Goal: Task Accomplishment & Management: Use online tool/utility

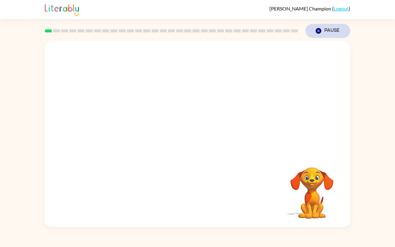
click at [318, 28] on icon "button" at bounding box center [319, 31] width 6 height 6
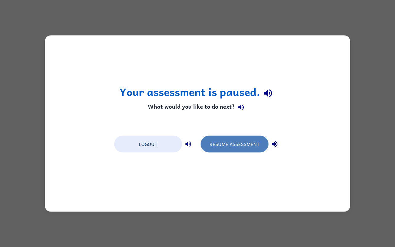
click at [226, 148] on button "Resume Assessment" at bounding box center [235, 144] width 68 height 17
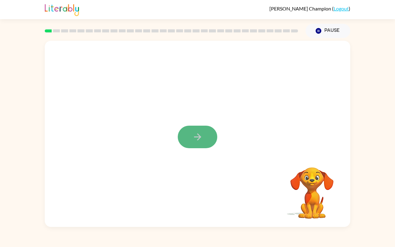
click at [200, 142] on icon "button" at bounding box center [197, 137] width 11 height 11
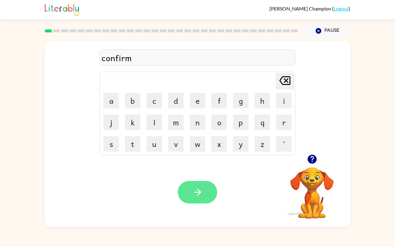
click at [205, 197] on button "button" at bounding box center [198, 192] width 40 height 23
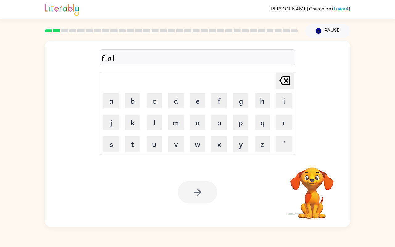
click at [209, 197] on div at bounding box center [198, 192] width 40 height 23
click at [203, 197] on button "button" at bounding box center [198, 192] width 40 height 23
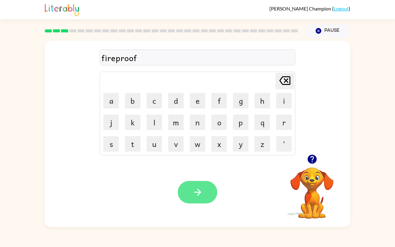
click at [202, 190] on icon "button" at bounding box center [197, 192] width 11 height 11
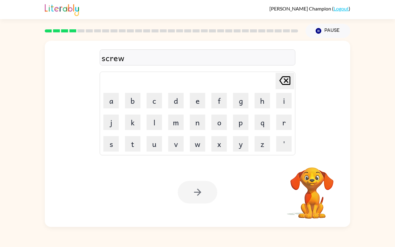
click at [198, 192] on div at bounding box center [198, 192] width 40 height 23
click at [199, 194] on icon "button" at bounding box center [197, 192] width 11 height 11
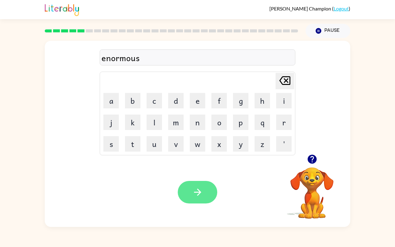
click at [209, 196] on button "button" at bounding box center [198, 192] width 40 height 23
click at [201, 194] on icon "button" at bounding box center [197, 192] width 11 height 11
click at [199, 191] on icon "button" at bounding box center [197, 192] width 7 height 7
click at [196, 193] on icon "button" at bounding box center [197, 192] width 11 height 11
click at [199, 185] on button "button" at bounding box center [198, 192] width 40 height 23
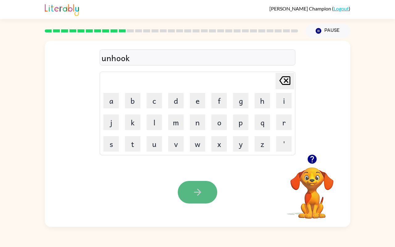
click at [200, 191] on icon "button" at bounding box center [197, 192] width 11 height 11
click at [199, 190] on icon "button" at bounding box center [197, 192] width 7 height 7
click at [208, 197] on button "button" at bounding box center [198, 192] width 40 height 23
click at [198, 197] on icon "button" at bounding box center [197, 192] width 11 height 11
click at [199, 192] on icon "button" at bounding box center [197, 192] width 7 height 7
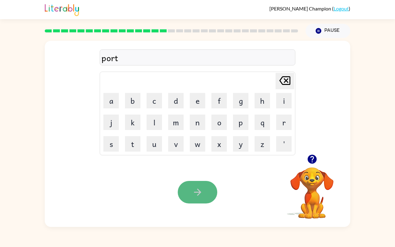
click at [197, 194] on icon "button" at bounding box center [197, 192] width 11 height 11
click at [197, 199] on div at bounding box center [198, 192] width 40 height 23
click at [196, 191] on div at bounding box center [198, 192] width 40 height 23
click at [195, 193] on icon "button" at bounding box center [197, 192] width 11 height 11
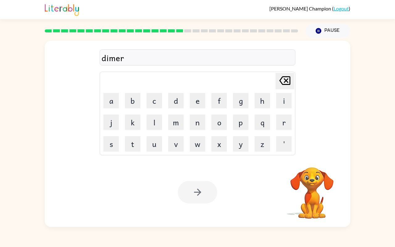
click at [197, 195] on div at bounding box center [198, 192] width 40 height 23
click at [197, 195] on icon "button" at bounding box center [197, 192] width 7 height 7
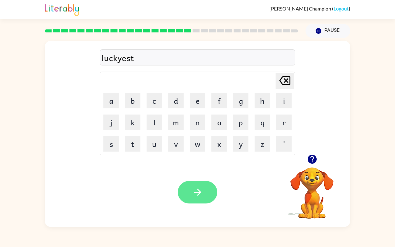
click at [196, 190] on icon "button" at bounding box center [197, 192] width 11 height 11
click at [208, 194] on button "button" at bounding box center [198, 192] width 40 height 23
click at [199, 189] on icon "button" at bounding box center [197, 192] width 11 height 11
click at [203, 199] on button "button" at bounding box center [198, 192] width 40 height 23
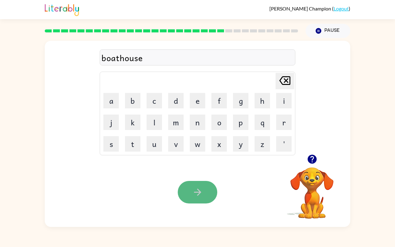
click at [198, 198] on icon "button" at bounding box center [197, 192] width 11 height 11
click at [197, 195] on icon "button" at bounding box center [197, 192] width 11 height 11
click at [199, 198] on button "button" at bounding box center [198, 192] width 40 height 23
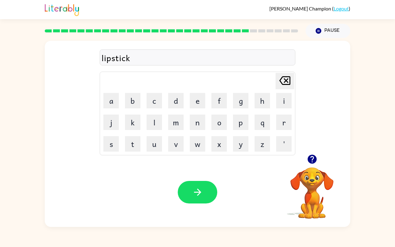
click at [200, 185] on button "button" at bounding box center [198, 192] width 40 height 23
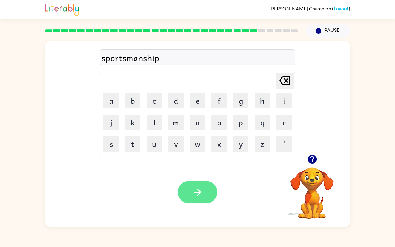
click at [203, 199] on button "button" at bounding box center [198, 192] width 40 height 23
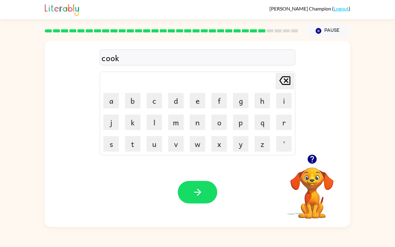
click at [192, 192] on button "button" at bounding box center [198, 192] width 40 height 23
click at [203, 200] on button "button" at bounding box center [198, 192] width 40 height 23
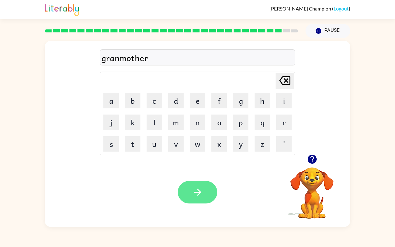
click at [202, 196] on icon "button" at bounding box center [197, 192] width 11 height 11
click at [199, 191] on icon "button" at bounding box center [197, 192] width 7 height 7
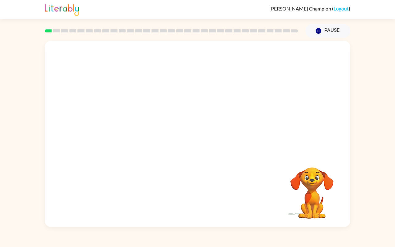
click at [123, 123] on video "Your browser must support playing .mp4 files to use Literably. Please try using…" at bounding box center [198, 98] width 306 height 114
click at [129, 122] on video "Your browser must support playing .mp4 files to use Literably. Please try using…" at bounding box center [198, 98] width 306 height 114
click at [123, 124] on video "Your browser must support playing .mp4 files to use Literably. Please try using…" at bounding box center [198, 98] width 306 height 114
click at [136, 124] on video "Your browser must support playing .mp4 files to use Literably. Please try using…" at bounding box center [198, 98] width 306 height 114
click at [195, 131] on button "button" at bounding box center [198, 137] width 40 height 23
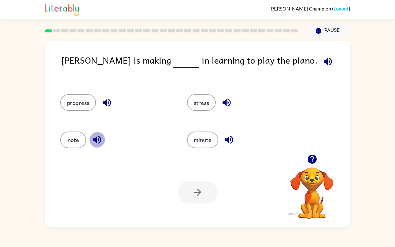
click at [97, 138] on icon "button" at bounding box center [97, 140] width 8 height 8
click at [81, 102] on button "progress" at bounding box center [78, 102] width 36 height 17
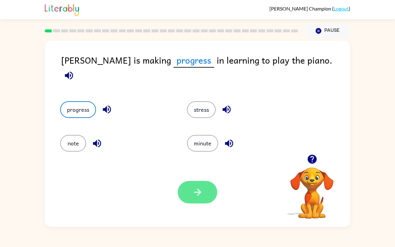
click at [193, 192] on icon "button" at bounding box center [197, 192] width 11 height 11
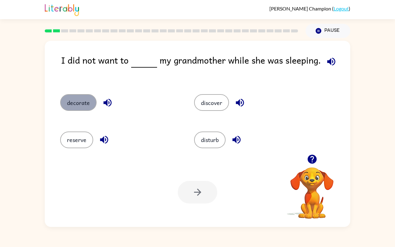
click at [75, 103] on button "decorate" at bounding box center [78, 102] width 36 height 17
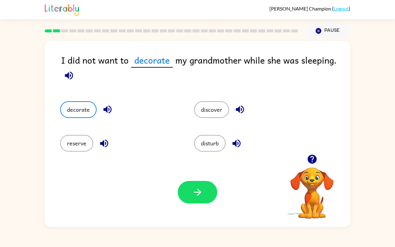
click at [205, 153] on div "disturb" at bounding box center [249, 140] width 134 height 34
click at [205, 145] on button "disturb" at bounding box center [209, 143] width 31 height 17
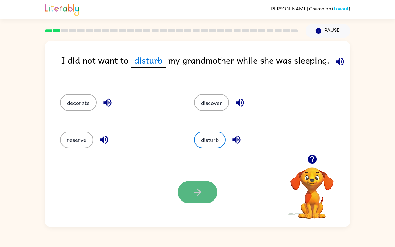
click at [201, 192] on icon "button" at bounding box center [197, 192] width 11 height 11
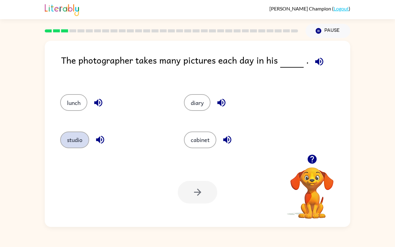
click at [76, 137] on button "studio" at bounding box center [74, 140] width 29 height 17
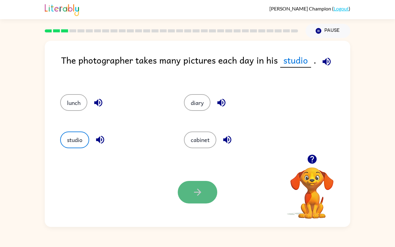
click at [201, 189] on icon "button" at bounding box center [197, 192] width 11 height 11
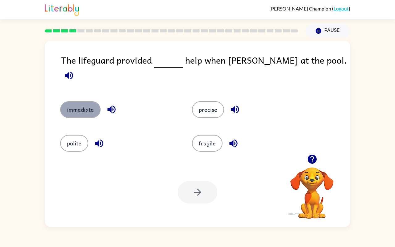
click at [87, 104] on button "immediate" at bounding box center [80, 109] width 40 height 17
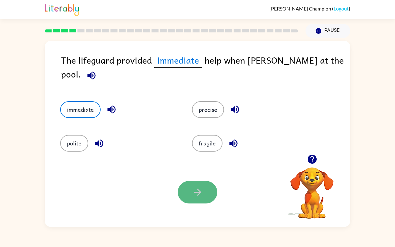
click at [188, 194] on button "button" at bounding box center [198, 192] width 40 height 23
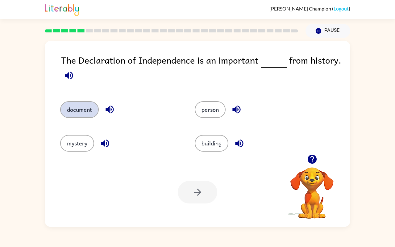
click at [88, 113] on button "document" at bounding box center [79, 109] width 39 height 17
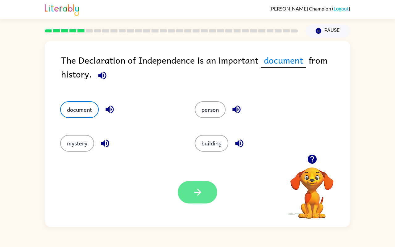
click at [191, 190] on button "button" at bounding box center [198, 192] width 40 height 23
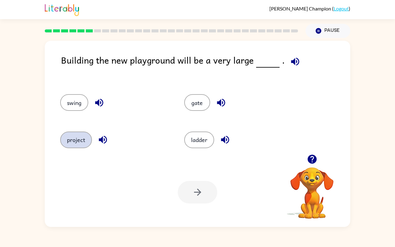
click at [73, 140] on button "project" at bounding box center [76, 140] width 32 height 17
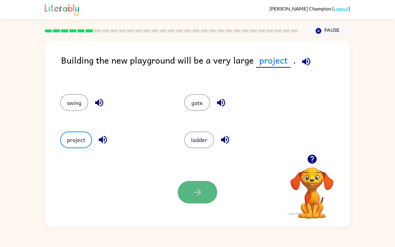
click at [195, 197] on icon "button" at bounding box center [197, 192] width 11 height 11
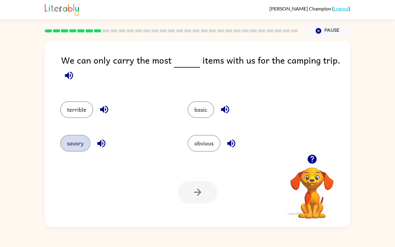
click at [72, 138] on button "savory" at bounding box center [75, 143] width 30 height 17
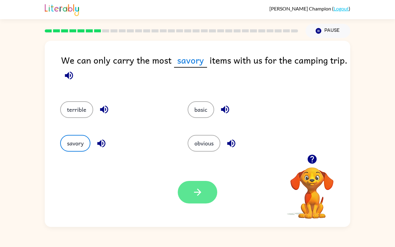
click at [191, 198] on button "button" at bounding box center [198, 192] width 40 height 23
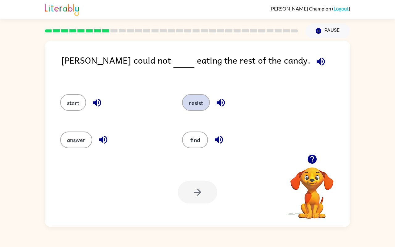
click at [197, 102] on button "resist" at bounding box center [196, 102] width 28 height 17
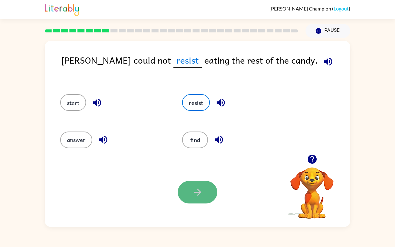
click at [182, 199] on button "button" at bounding box center [198, 192] width 40 height 23
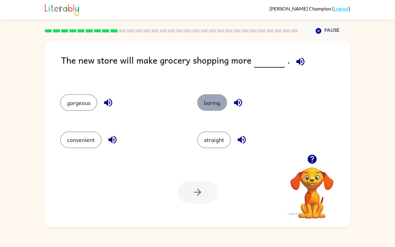
click at [219, 101] on button "boring" at bounding box center [212, 102] width 30 height 17
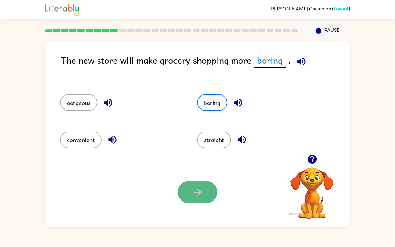
click at [201, 197] on icon "button" at bounding box center [197, 192] width 11 height 11
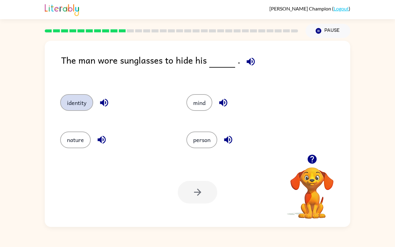
click at [81, 106] on button "identity" at bounding box center [76, 102] width 33 height 17
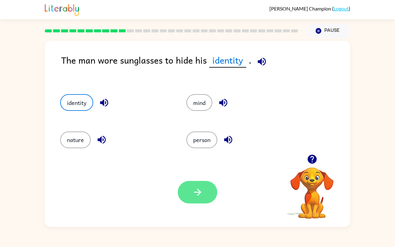
click at [194, 195] on icon "button" at bounding box center [197, 192] width 11 height 11
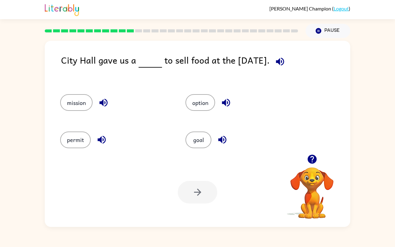
click at [203, 111] on div "option" at bounding box center [236, 100] width 125 height 37
click at [206, 102] on button "option" at bounding box center [201, 102] width 30 height 17
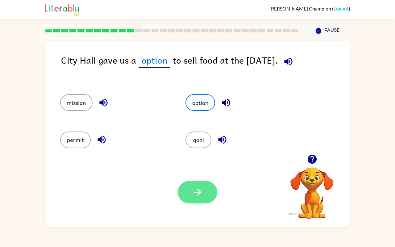
click at [199, 189] on icon "button" at bounding box center [197, 192] width 11 height 11
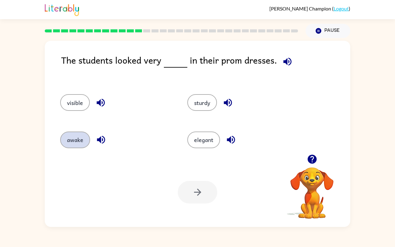
click at [81, 141] on button "awake" at bounding box center [75, 140] width 30 height 17
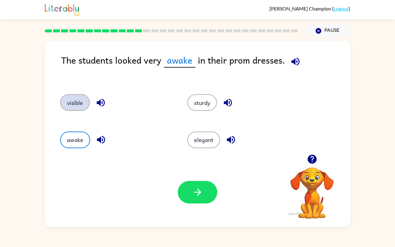
click at [77, 103] on button "visible" at bounding box center [75, 102] width 30 height 17
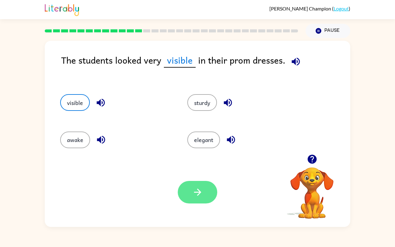
click at [190, 186] on button "button" at bounding box center [198, 192] width 40 height 23
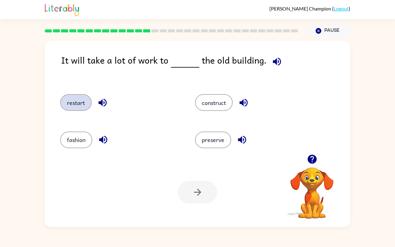
click at [67, 104] on button "restart" at bounding box center [75, 102] width 31 height 17
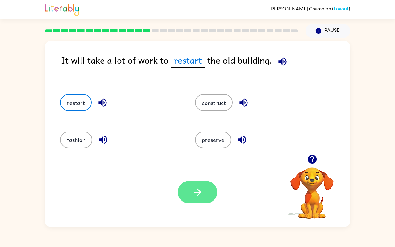
click at [194, 187] on icon "button" at bounding box center [197, 192] width 11 height 11
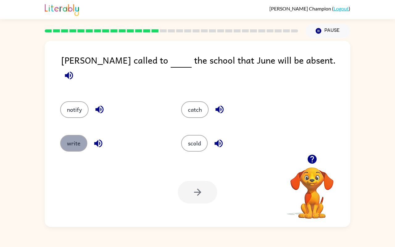
click at [78, 141] on button "write" at bounding box center [73, 143] width 27 height 17
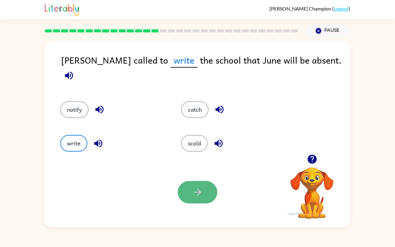
click at [199, 199] on button "button" at bounding box center [198, 192] width 40 height 23
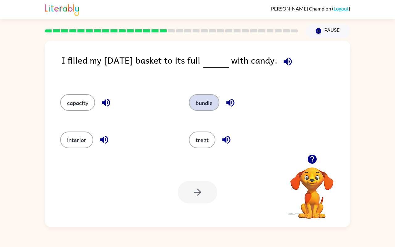
click at [206, 103] on button "bundle" at bounding box center [204, 102] width 31 height 17
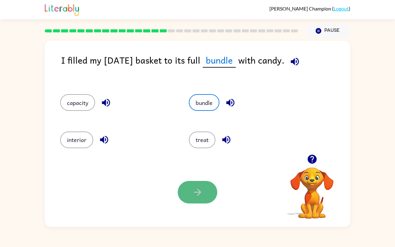
click at [202, 194] on icon "button" at bounding box center [197, 192] width 11 height 11
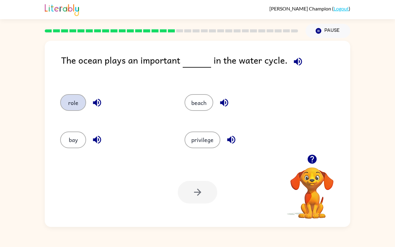
click at [74, 104] on button "role" at bounding box center [73, 102] width 26 height 17
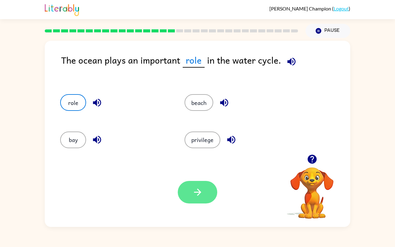
click at [195, 190] on icon "button" at bounding box center [197, 192] width 11 height 11
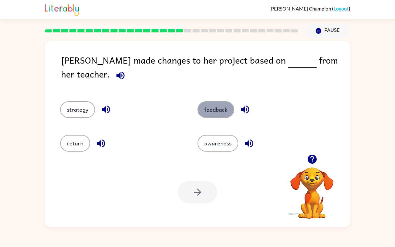
click at [211, 103] on button "feedback" at bounding box center [216, 109] width 37 height 17
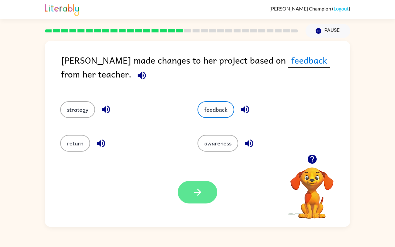
click at [195, 192] on icon "button" at bounding box center [197, 192] width 7 height 7
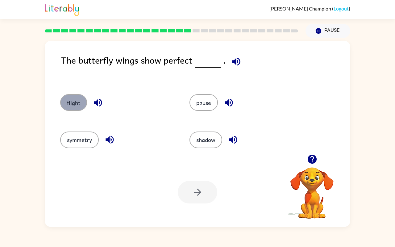
click at [73, 99] on button "flight" at bounding box center [73, 102] width 27 height 17
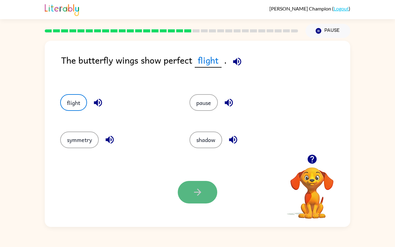
click at [195, 199] on button "button" at bounding box center [198, 192] width 40 height 23
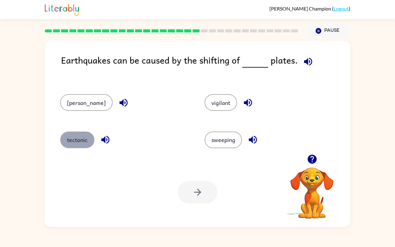
click at [77, 142] on button "tectonic" at bounding box center [77, 140] width 34 height 17
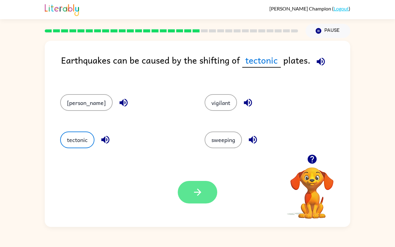
click at [200, 196] on icon "button" at bounding box center [197, 192] width 11 height 11
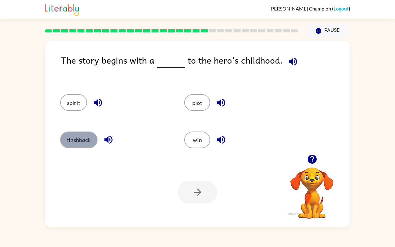
click at [79, 140] on button "flashback" at bounding box center [78, 140] width 37 height 17
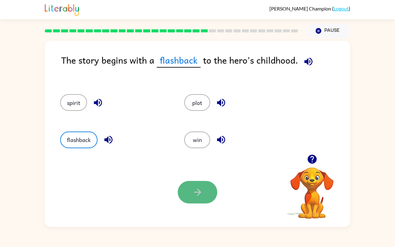
click at [195, 193] on icon "button" at bounding box center [197, 192] width 11 height 11
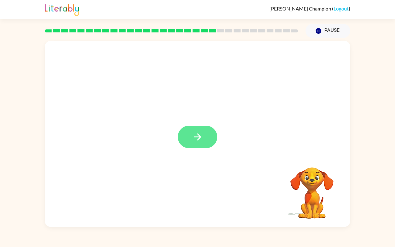
click at [200, 136] on icon "button" at bounding box center [197, 136] width 7 height 7
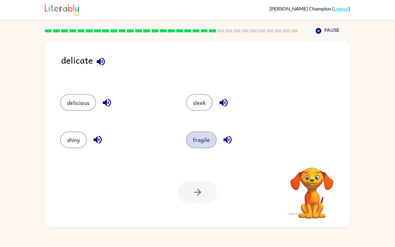
click at [191, 136] on button "fragile" at bounding box center [201, 140] width 31 height 17
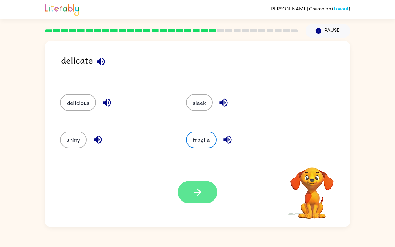
click at [200, 190] on icon "button" at bounding box center [197, 192] width 11 height 11
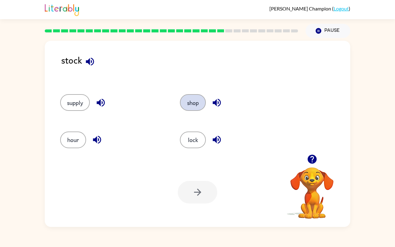
click at [193, 103] on button "shop" at bounding box center [193, 102] width 26 height 17
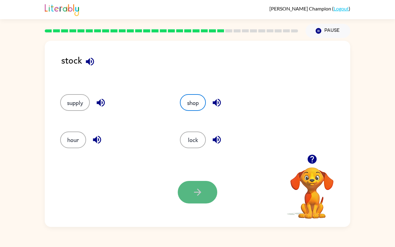
click at [201, 199] on button "button" at bounding box center [198, 192] width 40 height 23
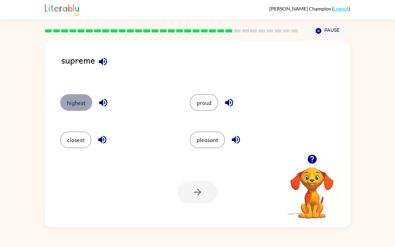
click at [81, 98] on button "highest" at bounding box center [76, 102] width 32 height 17
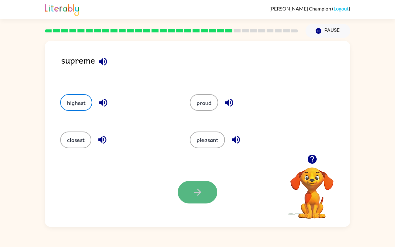
click at [194, 185] on button "button" at bounding box center [198, 192] width 40 height 23
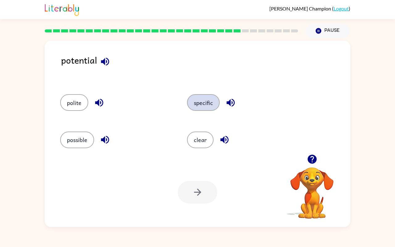
click at [212, 102] on button "specific" at bounding box center [203, 102] width 33 height 17
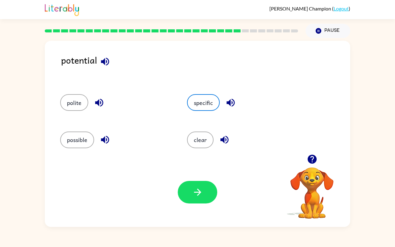
click at [199, 217] on div "Your browser must support playing .mp4 files to use Literably. Please try using…" at bounding box center [198, 191] width 306 height 69
click at [199, 199] on button "button" at bounding box center [198, 192] width 40 height 23
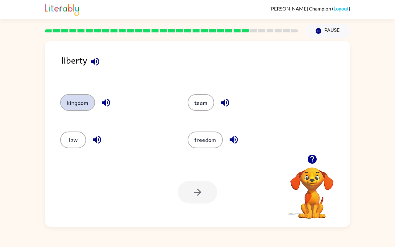
click at [81, 105] on button "kingdom" at bounding box center [77, 102] width 35 height 17
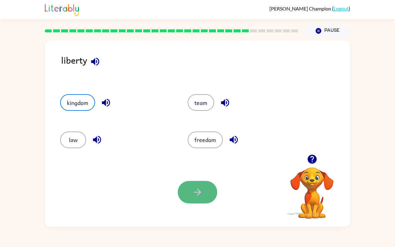
click at [188, 188] on button "button" at bounding box center [198, 192] width 40 height 23
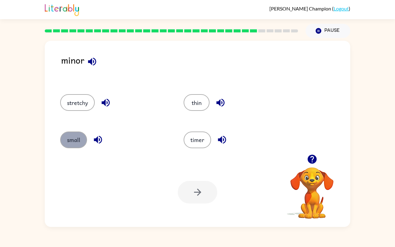
click at [80, 140] on button "small" at bounding box center [73, 140] width 27 height 17
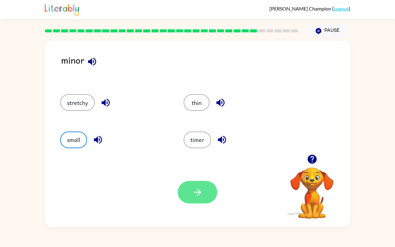
click at [206, 192] on button "button" at bounding box center [198, 192] width 40 height 23
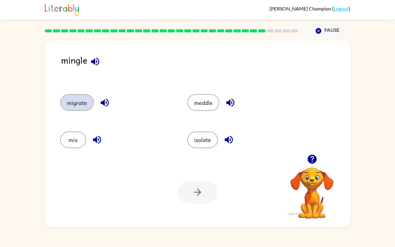
click at [79, 98] on button "migrate" at bounding box center [77, 102] width 34 height 17
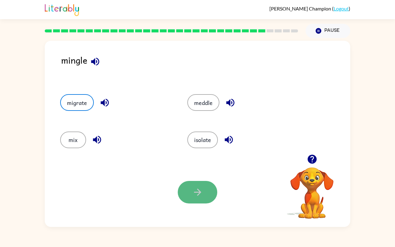
click at [203, 195] on button "button" at bounding box center [198, 192] width 40 height 23
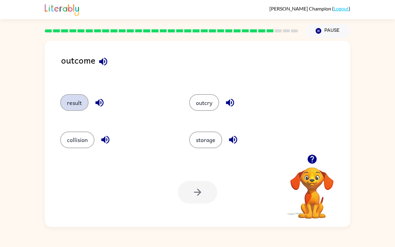
click at [71, 100] on button "result" at bounding box center [74, 102] width 28 height 17
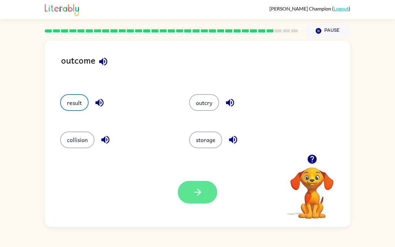
click at [194, 190] on icon "button" at bounding box center [197, 192] width 11 height 11
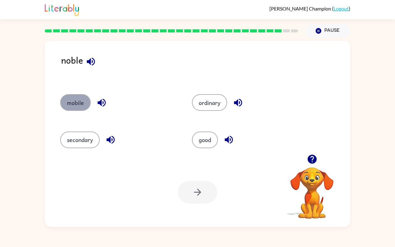
click at [82, 99] on button "mobile" at bounding box center [75, 102] width 31 height 17
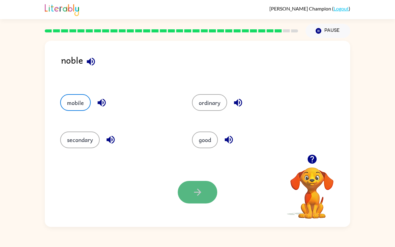
click at [199, 192] on icon "button" at bounding box center [197, 192] width 7 height 7
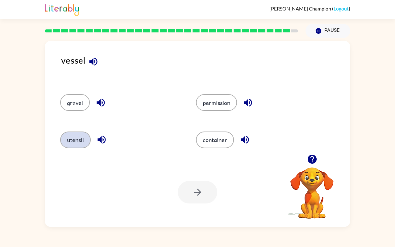
click at [79, 141] on button "utensil" at bounding box center [75, 140] width 31 height 17
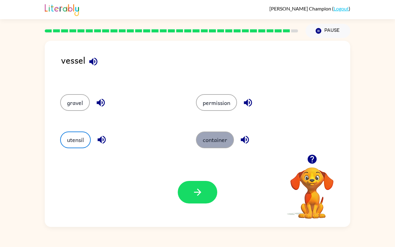
click at [219, 141] on button "container" at bounding box center [215, 140] width 38 height 17
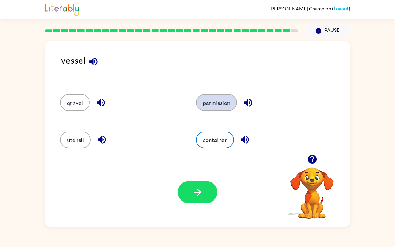
click at [218, 103] on button "permission" at bounding box center [216, 102] width 41 height 17
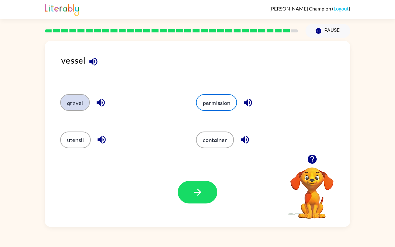
click at [81, 104] on button "gravel" at bounding box center [75, 102] width 30 height 17
click at [206, 106] on button "permission" at bounding box center [216, 102] width 41 height 17
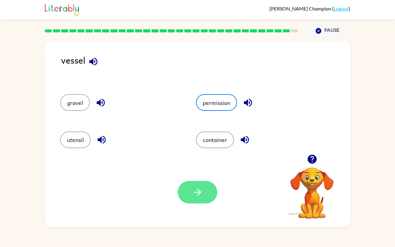
click at [206, 191] on button "button" at bounding box center [198, 192] width 40 height 23
